Goal: Transaction & Acquisition: Purchase product/service

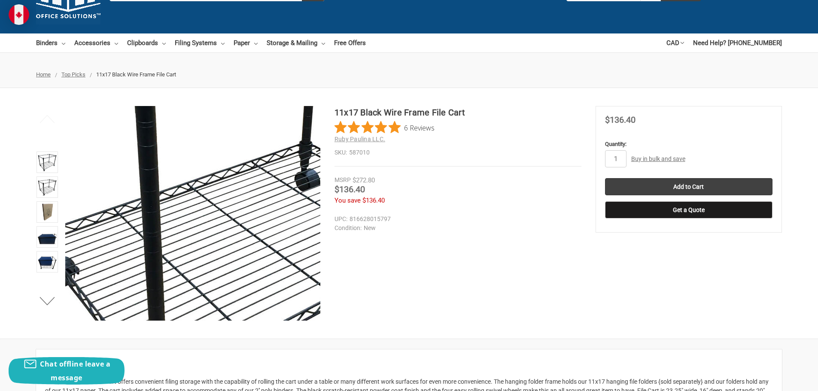
scroll to position [129, 0]
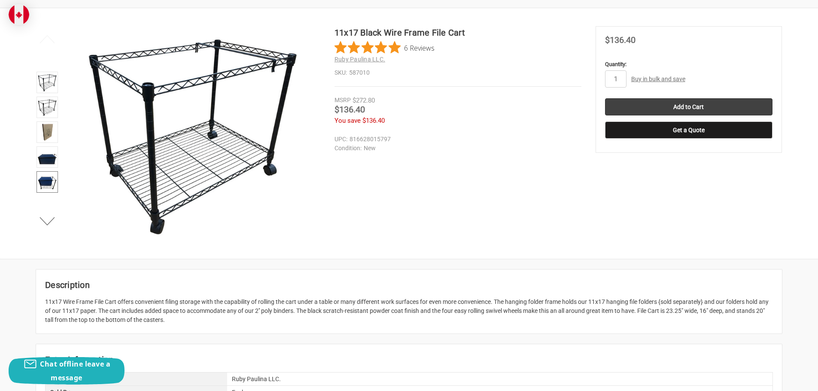
click at [49, 185] on img at bounding box center [47, 182] width 19 height 19
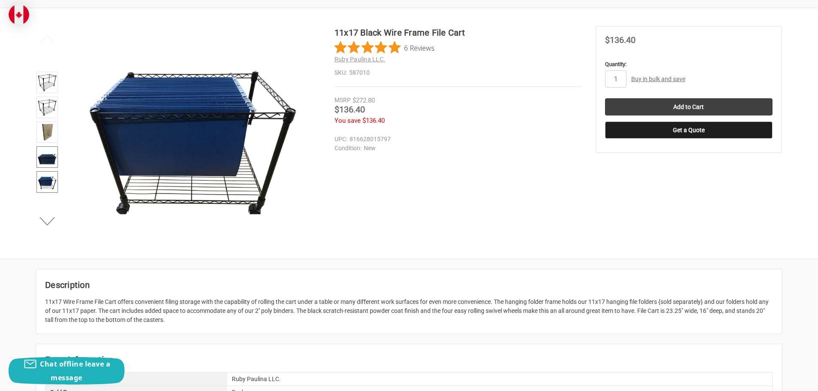
click at [42, 154] on img at bounding box center [47, 157] width 19 height 19
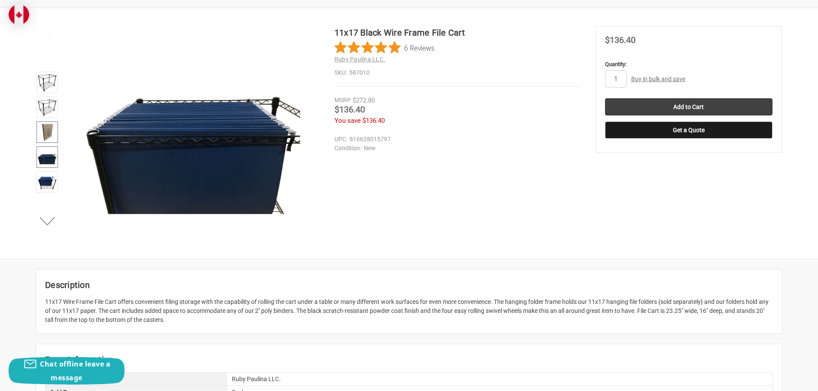
click at [49, 130] on img at bounding box center [47, 132] width 19 height 19
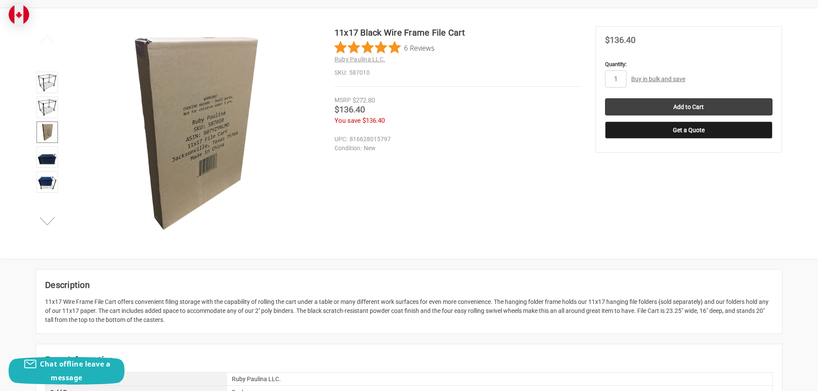
click at [49, 220] on button "Next" at bounding box center [47, 221] width 26 height 17
click at [49, 222] on button "Next" at bounding box center [47, 221] width 26 height 17
